Goal: Find contact information: Find contact information

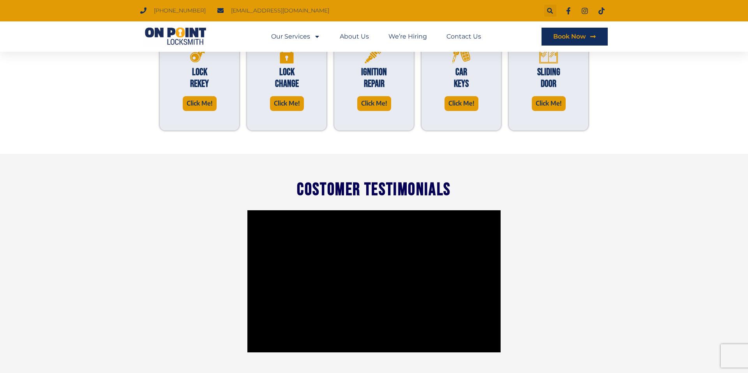
scroll to position [633, 0]
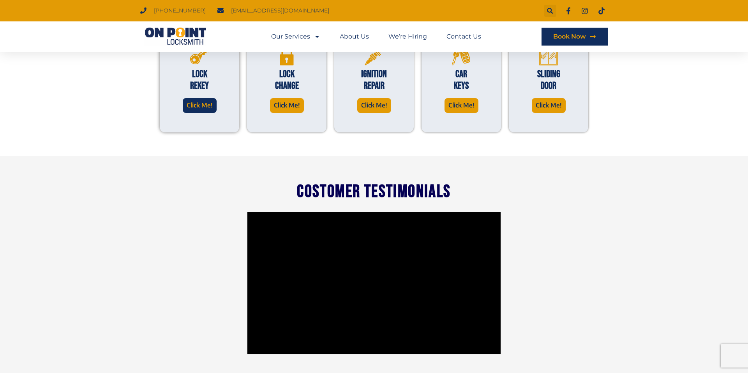
click at [194, 104] on span "Click Me!" at bounding box center [200, 105] width 26 height 11
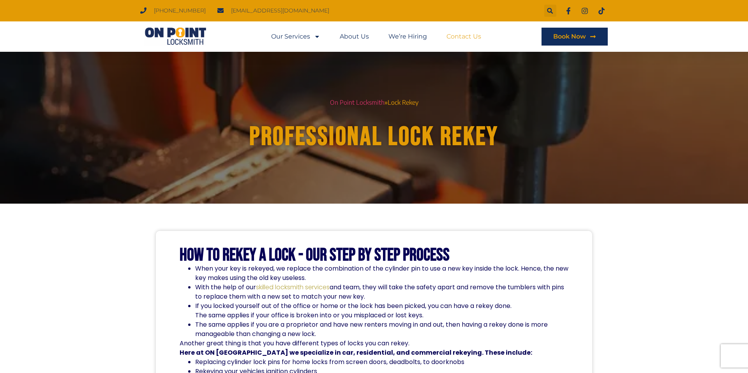
click at [457, 38] on link "Contact Us" at bounding box center [463, 37] width 35 height 18
